Goal: Information Seeking & Learning: Check status

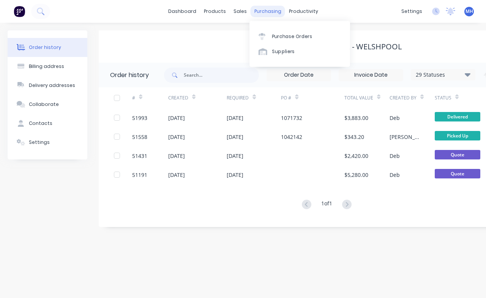
click at [262, 13] on div "purchasing" at bounding box center [268, 11] width 35 height 11
click at [282, 36] on div "Purchase Orders" at bounding box center [292, 36] width 40 height 7
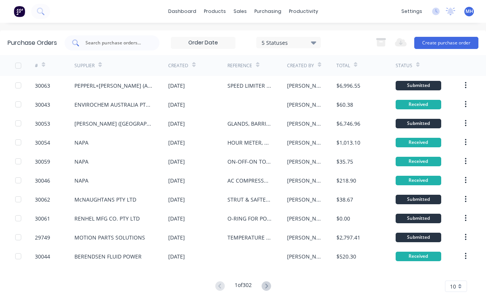
click at [114, 45] on input "text" at bounding box center [116, 43] width 63 height 8
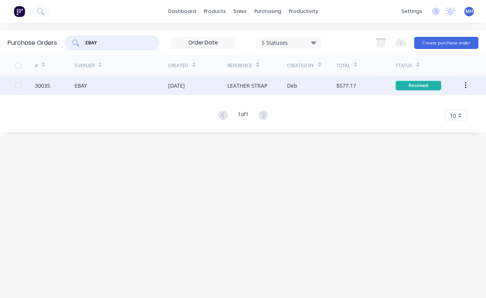
type input "EBAY"
click at [53, 83] on div "30035" at bounding box center [54, 85] width 39 height 19
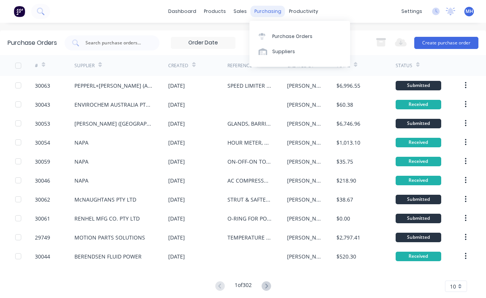
click at [268, 13] on div "purchasing" at bounding box center [268, 11] width 35 height 11
click at [285, 34] on div "Purchase Orders" at bounding box center [292, 36] width 40 height 7
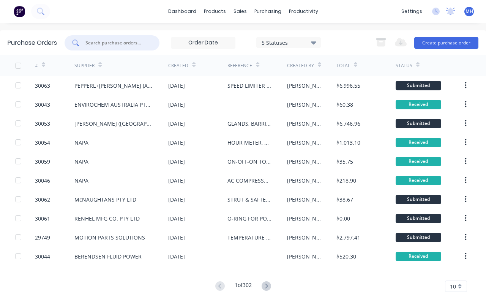
click at [111, 42] on input "text" at bounding box center [116, 43] width 63 height 8
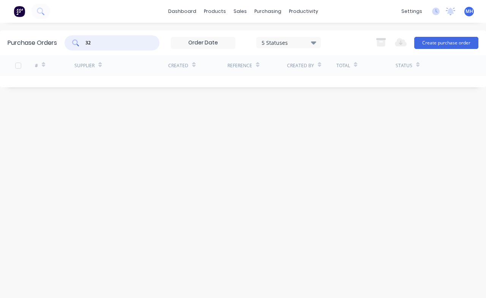
type input "3"
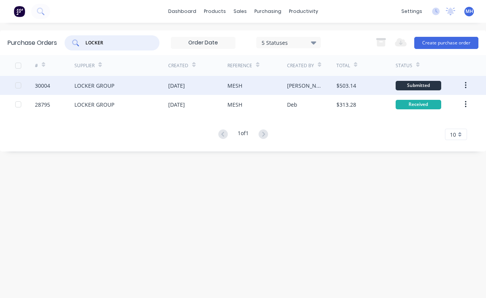
type input "LOCKER"
click at [126, 86] on div "LOCKER GROUP" at bounding box center [121, 85] width 94 height 19
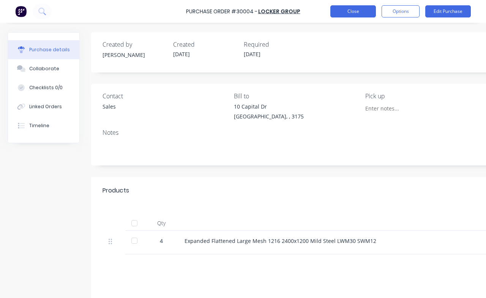
click at [358, 13] on button "Close" at bounding box center [353, 11] width 46 height 12
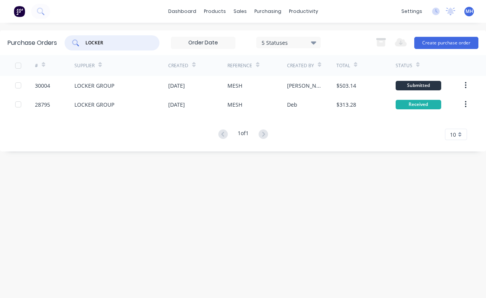
drag, startPoint x: 126, startPoint y: 45, endPoint x: 45, endPoint y: 41, distance: 81.0
click at [85, 41] on input "LOCKER" at bounding box center [116, 43] width 63 height 8
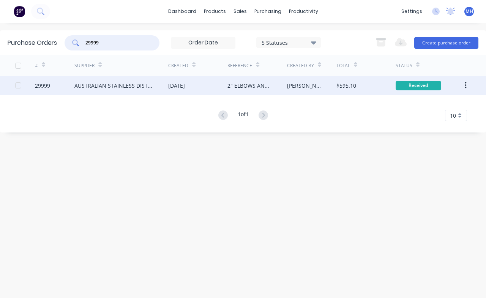
type input "29999"
click at [123, 86] on div "AUSTRALIAN STAINLESS DISTRIBUTORS P/L" at bounding box center [113, 86] width 79 height 8
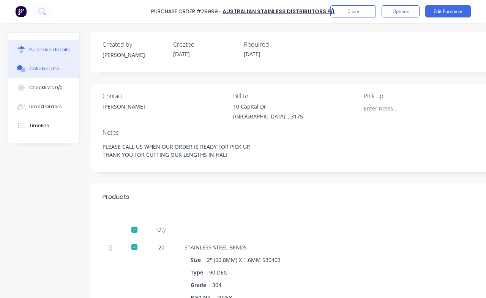
click at [42, 69] on div "Collaborate" at bounding box center [44, 68] width 30 height 7
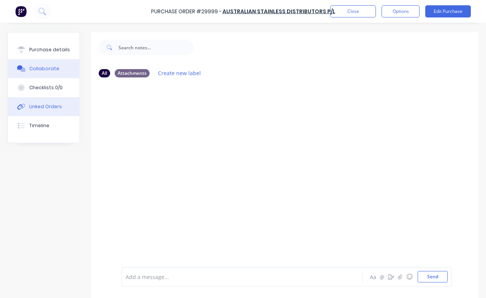
click at [38, 109] on div "Linked Orders" at bounding box center [45, 106] width 33 height 7
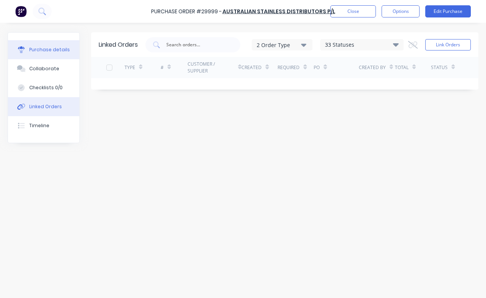
click at [44, 49] on div "Purchase details" at bounding box center [49, 49] width 41 height 7
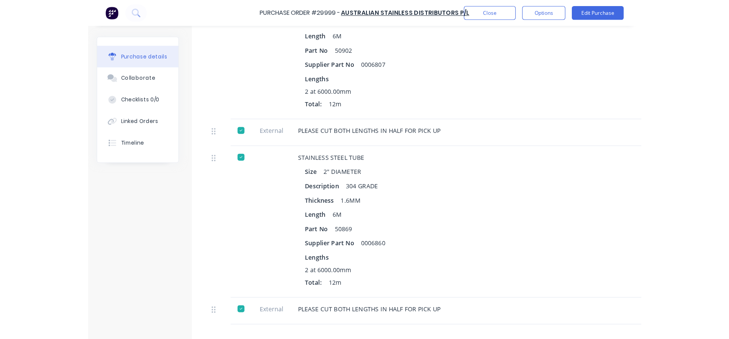
scroll to position [390, 0]
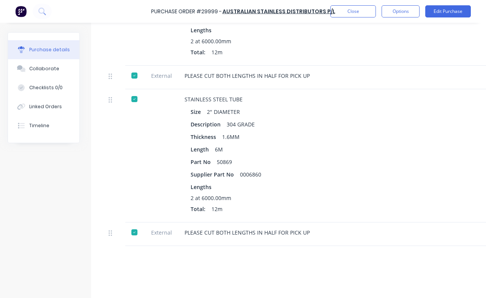
type textarea "x"
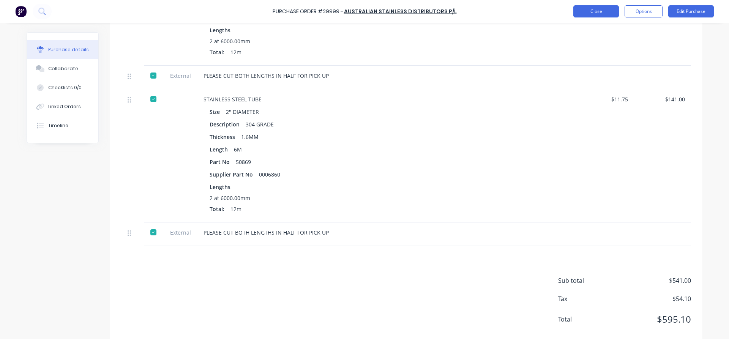
click at [486, 11] on button "Close" at bounding box center [596, 11] width 46 height 12
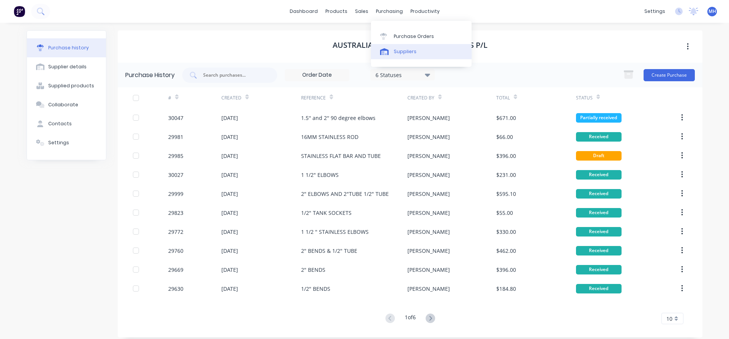
click at [406, 52] on div "Suppliers" at bounding box center [405, 51] width 23 height 7
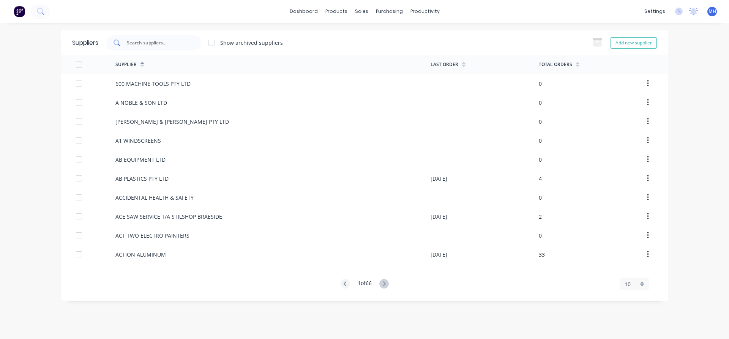
click at [173, 44] on input "text" at bounding box center [157, 43] width 63 height 8
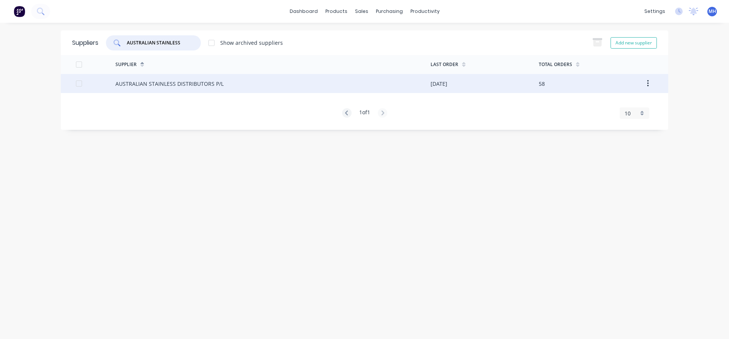
type input "AUSTRALIAN STAINLESS"
click at [142, 87] on div "AUSTRALIAN STAINLESS DISTRIBUTORS P/L" at bounding box center [169, 84] width 108 height 8
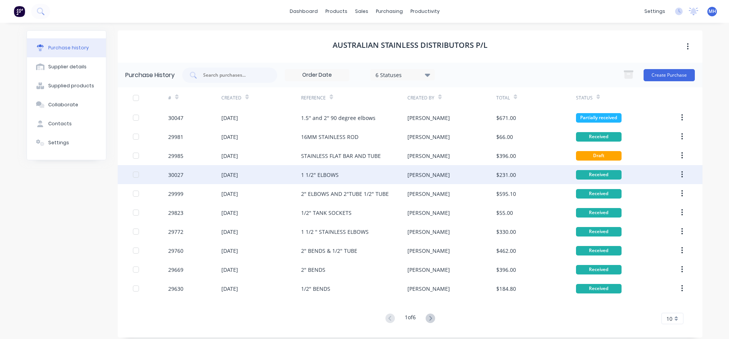
scroll to position [6, 0]
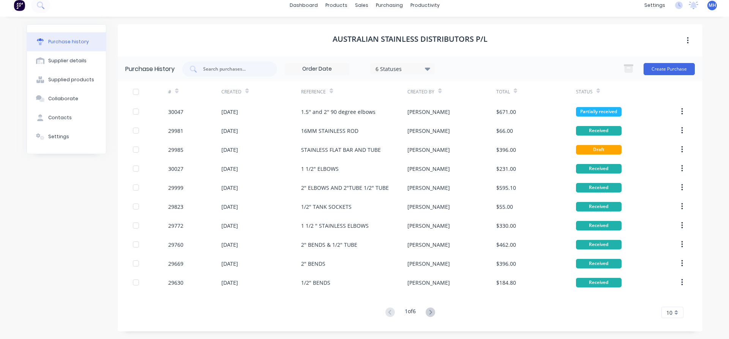
click at [486, 298] on div "10" at bounding box center [673, 312] width 22 height 11
click at [486, 298] on div "35" at bounding box center [672, 299] width 21 height 13
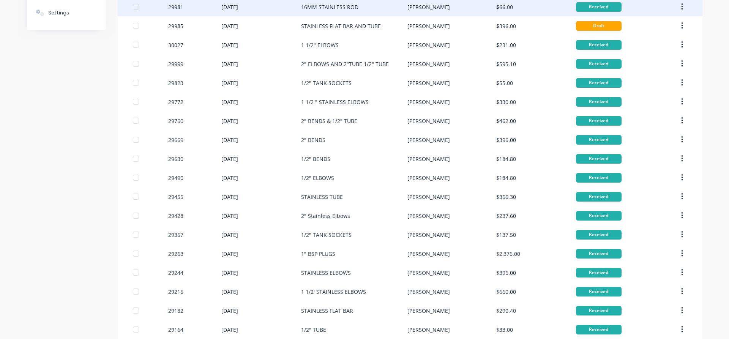
scroll to position [0, 0]
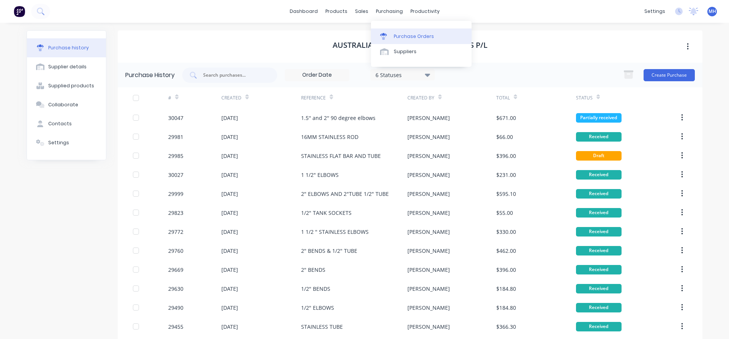
click at [395, 35] on div "Purchase Orders" at bounding box center [414, 36] width 40 height 7
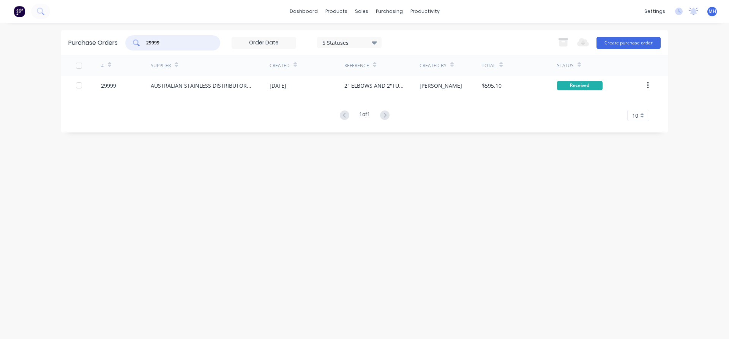
drag, startPoint x: 171, startPoint y: 43, endPoint x: 114, endPoint y: 41, distance: 56.6
click at [145, 41] on input "29999" at bounding box center [176, 43] width 63 height 8
type input "29890"
drag, startPoint x: 360, startPoint y: 315, endPoint x: 344, endPoint y: 347, distance: 35.8
click at [344, 298] on div "dashboard products sales purchasing productivity dashboard products Product Cat…" at bounding box center [364, 169] width 729 height 339
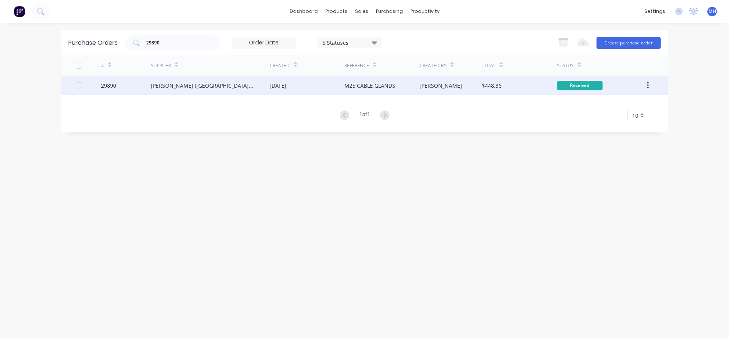
click at [261, 87] on div "[PERSON_NAME] ([GEOGRAPHIC_DATA]) PTY LTD" at bounding box center [210, 85] width 119 height 19
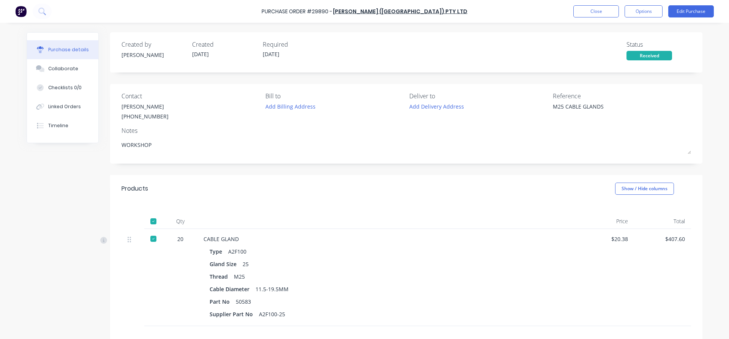
type textarea "x"
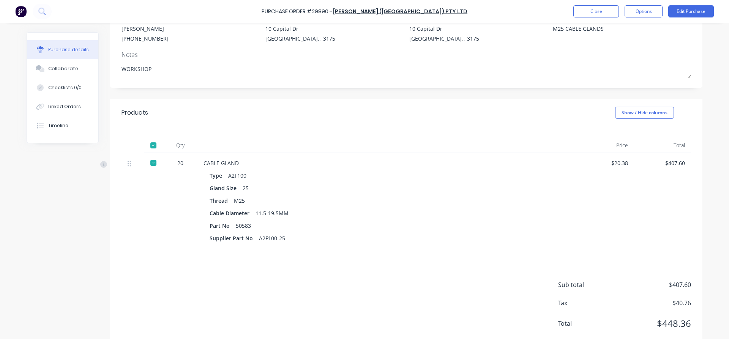
scroll to position [96, 0]
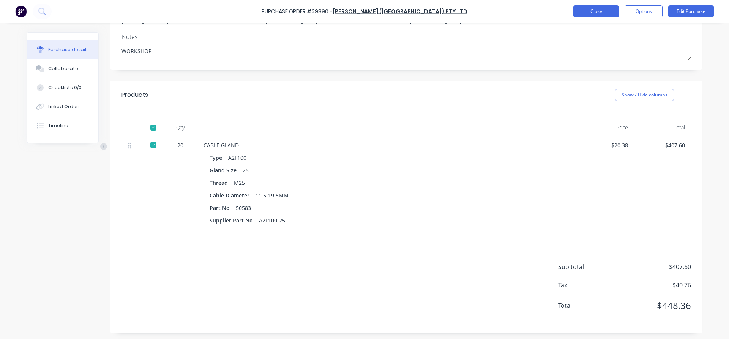
click at [486, 13] on button "Close" at bounding box center [596, 11] width 46 height 12
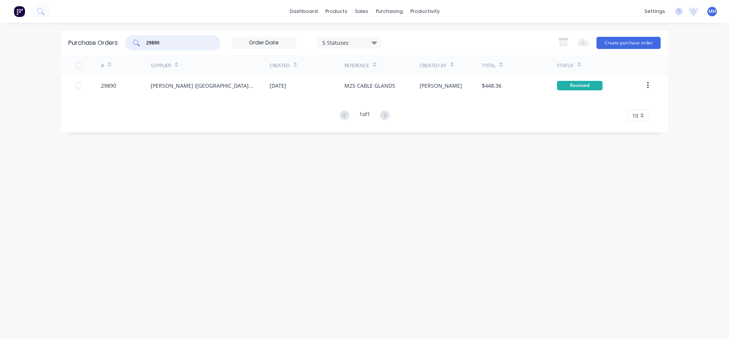
drag, startPoint x: 166, startPoint y: 44, endPoint x: 112, endPoint y: 42, distance: 53.6
click at [145, 42] on input "29890" at bounding box center [176, 43] width 63 height 8
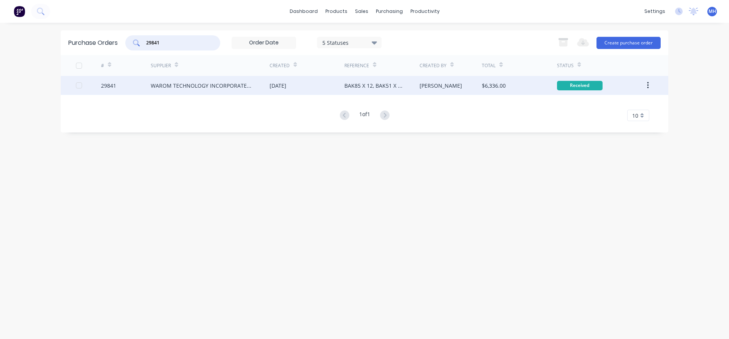
type input "29841"
click at [217, 89] on div "WAROM TECHNOLOGY INCORPORATED COMPANY" at bounding box center [203, 86] width 104 height 8
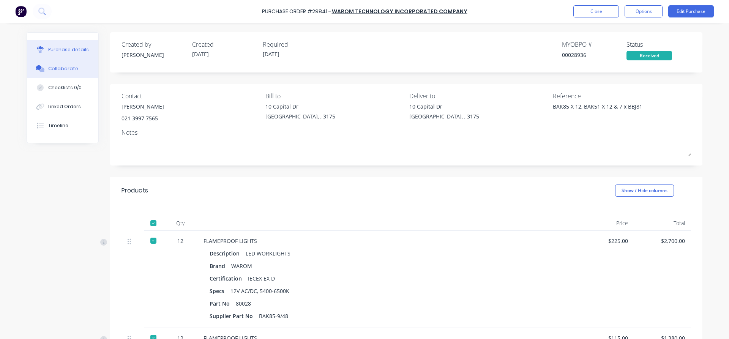
click at [71, 71] on div "Collaborate" at bounding box center [63, 68] width 30 height 7
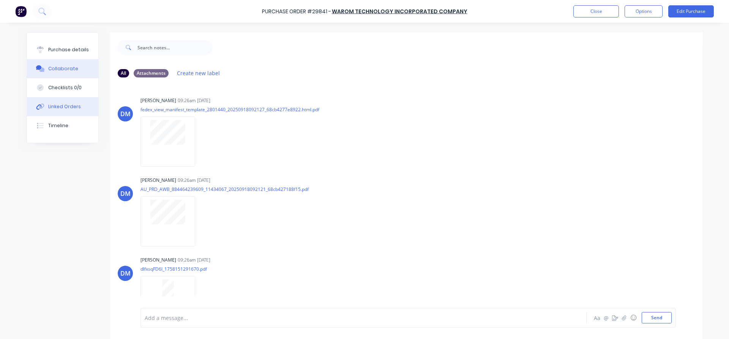
click at [64, 106] on div "Linked Orders" at bounding box center [64, 106] width 33 height 7
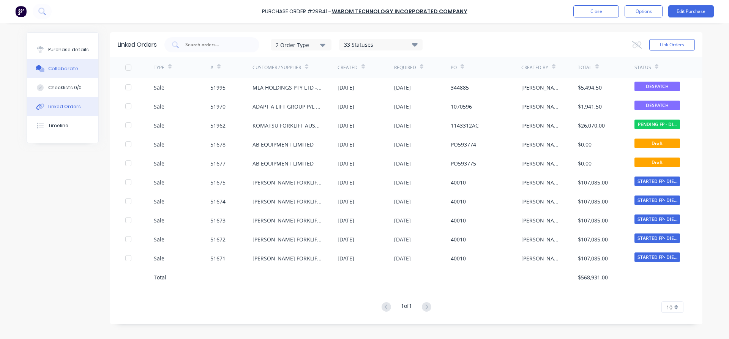
click at [67, 66] on div "Collaborate" at bounding box center [63, 68] width 30 height 7
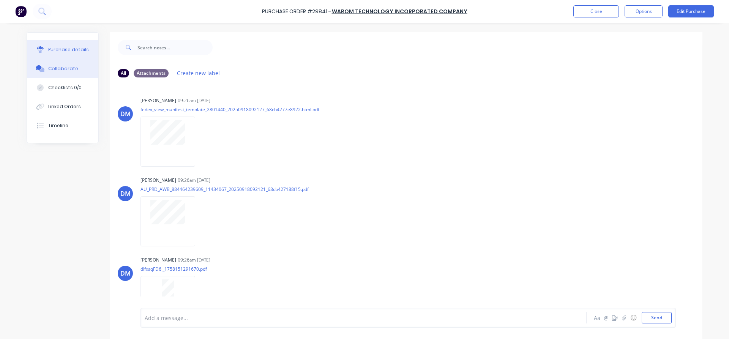
click at [65, 51] on div "Purchase details" at bounding box center [68, 49] width 41 height 7
type textarea "x"
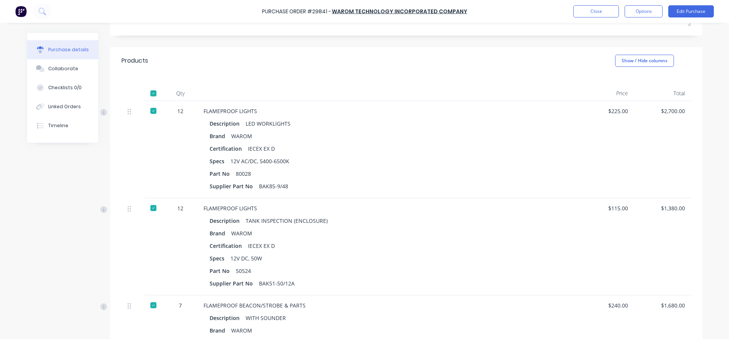
scroll to position [290, 0]
